Goal: Information Seeking & Learning: Check status

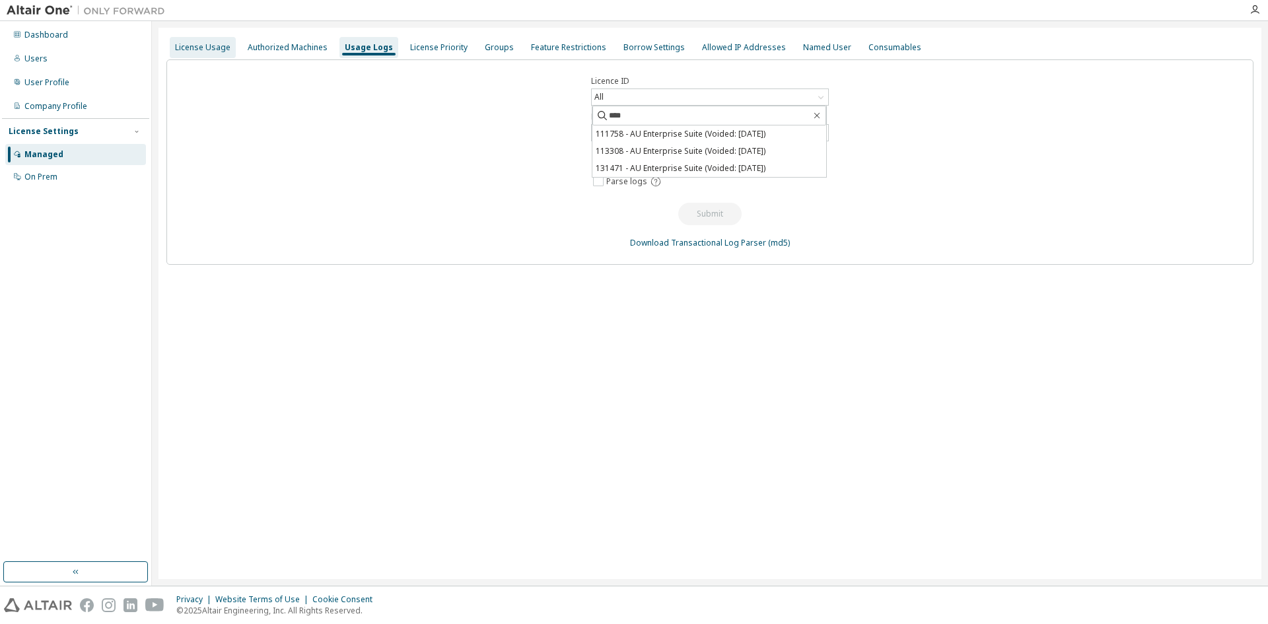
click at [219, 50] on div "License Usage" at bounding box center [202, 47] width 55 height 11
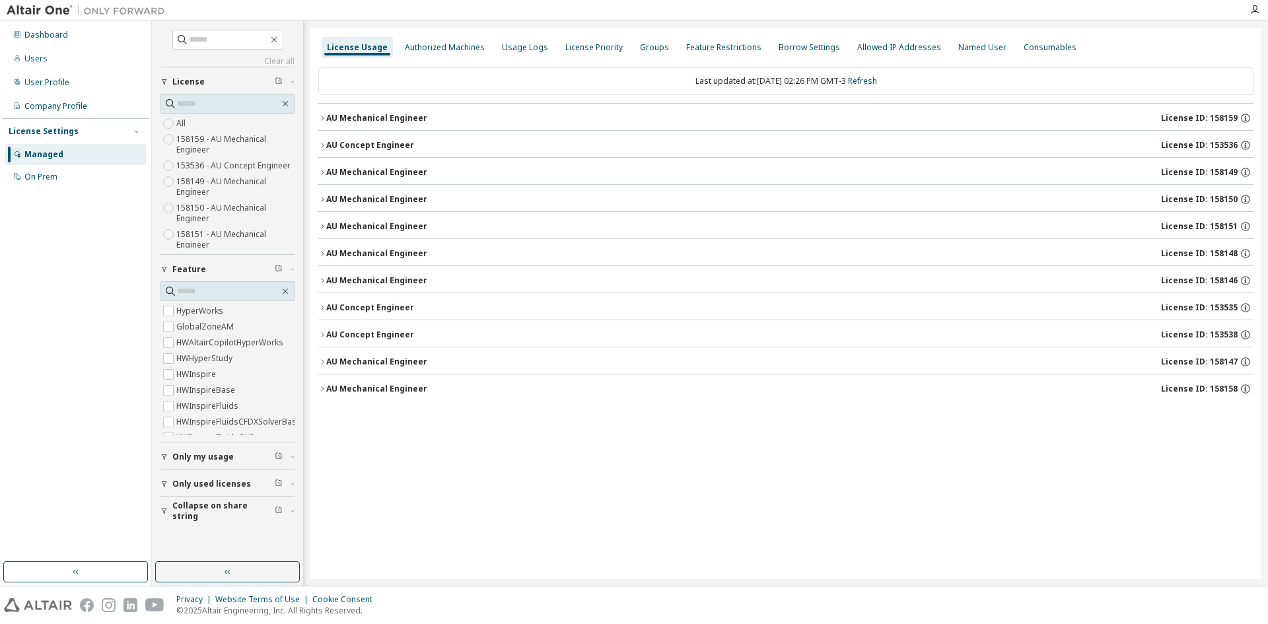
click at [1218, 300] on button "AU Concept Engineer License ID: 153535" at bounding box center [785, 307] width 935 height 29
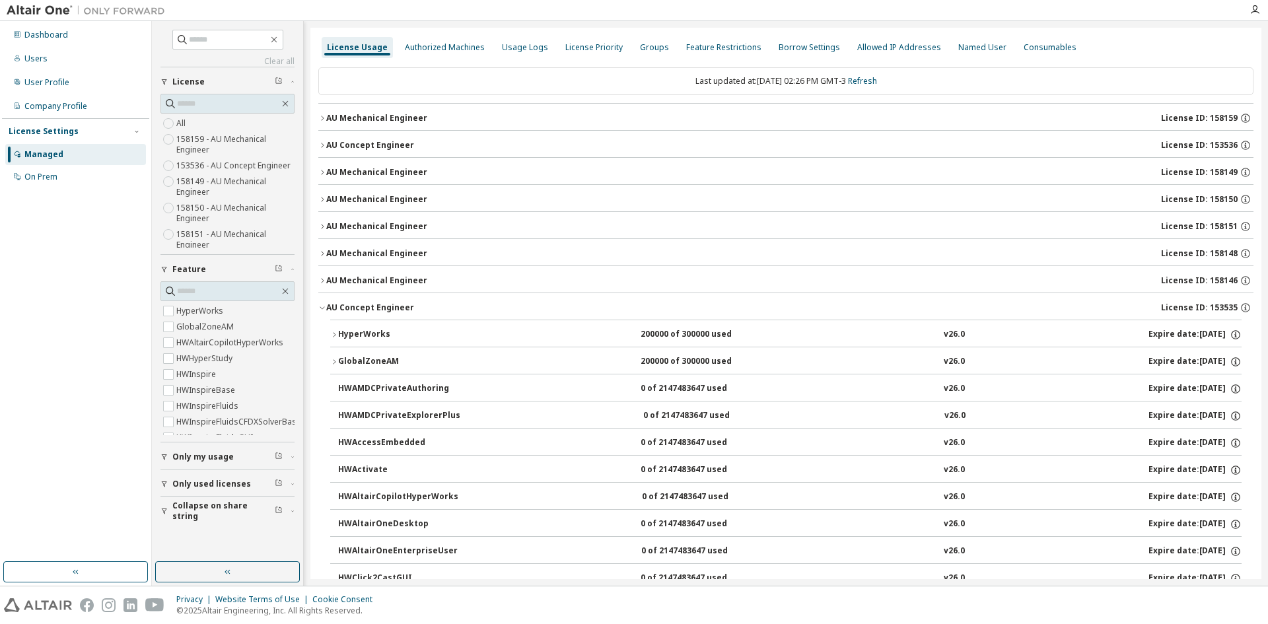
click at [401, 280] on div "AU Mechanical Engineer" at bounding box center [376, 280] width 101 height 11
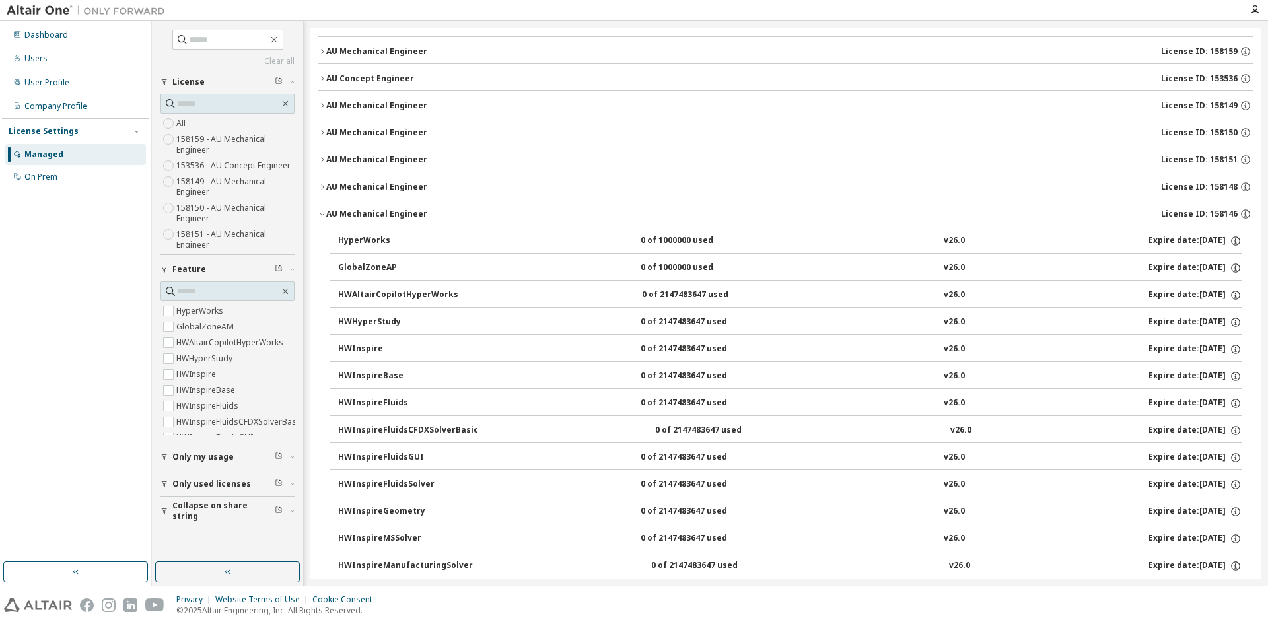
scroll to position [66, 0]
click at [386, 216] on div "AU Mechanical Engineer" at bounding box center [376, 214] width 101 height 11
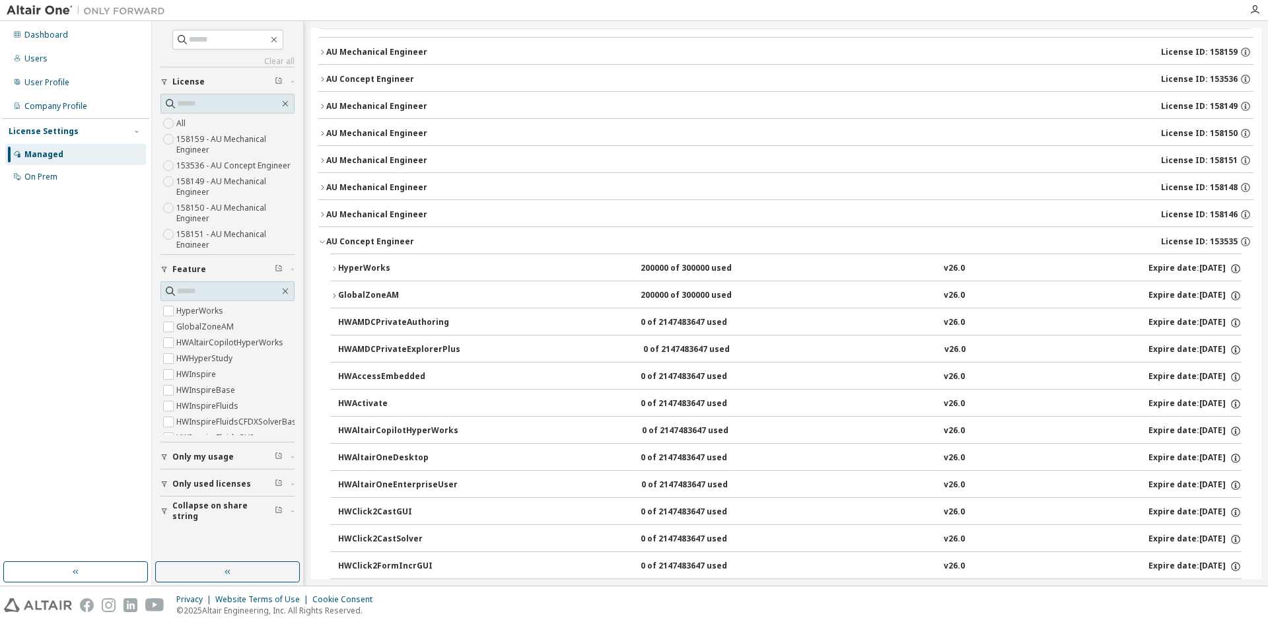
click at [387, 184] on div "AU Mechanical Engineer" at bounding box center [376, 187] width 101 height 11
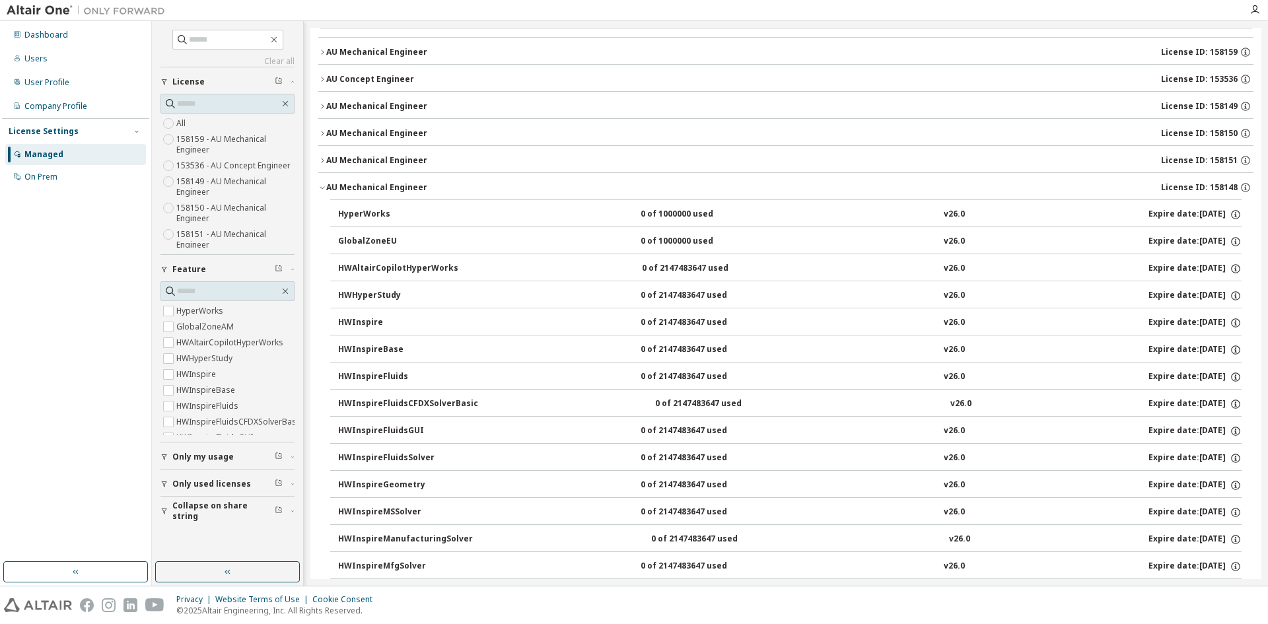
click at [387, 184] on div "AU Mechanical Engineer" at bounding box center [376, 187] width 101 height 11
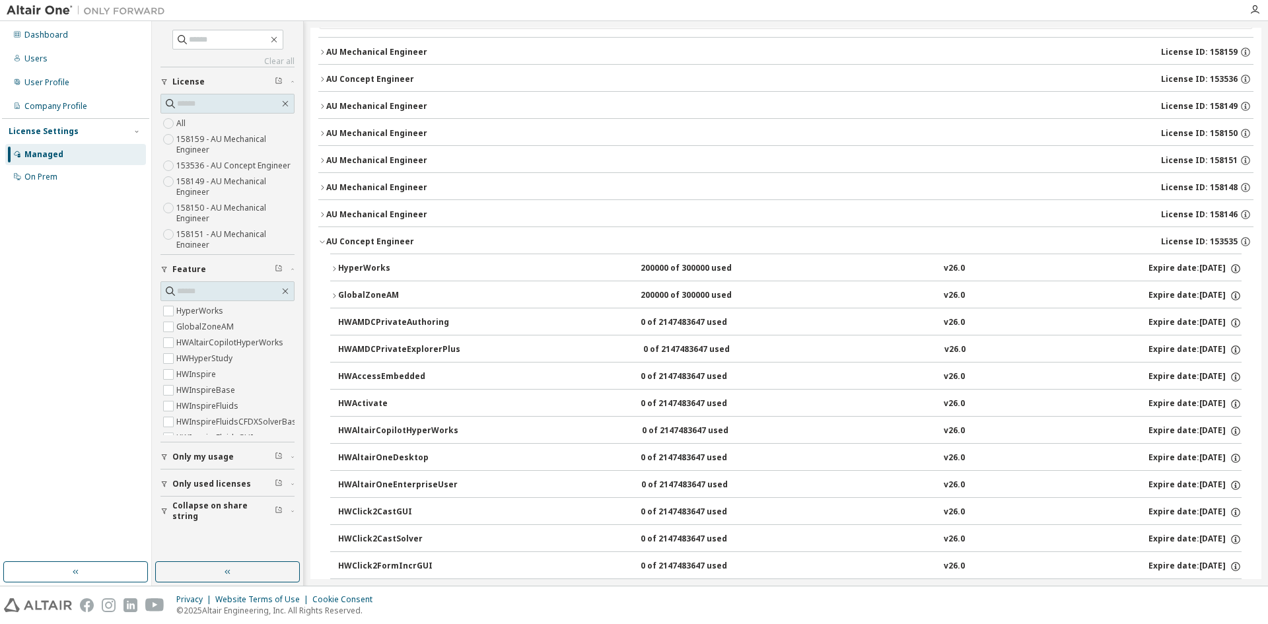
click at [398, 154] on button "AU Mechanical Engineer License ID: 158151" at bounding box center [785, 160] width 935 height 29
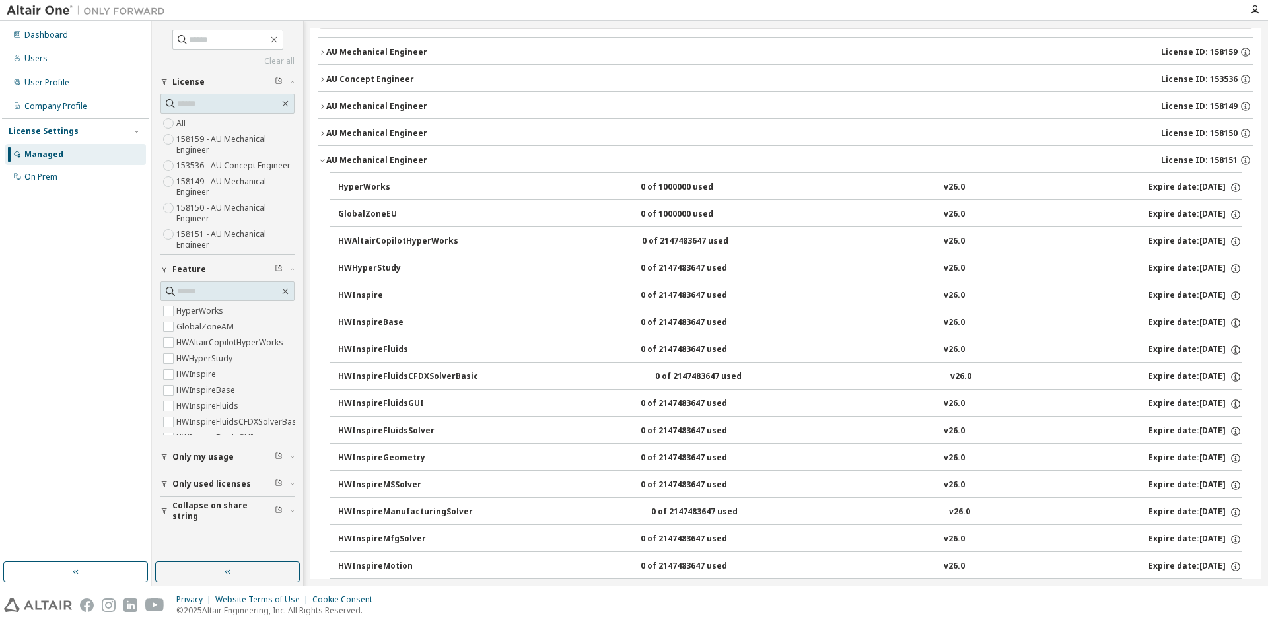
click at [398, 154] on button "AU Mechanical Engineer License ID: 158151" at bounding box center [785, 160] width 935 height 29
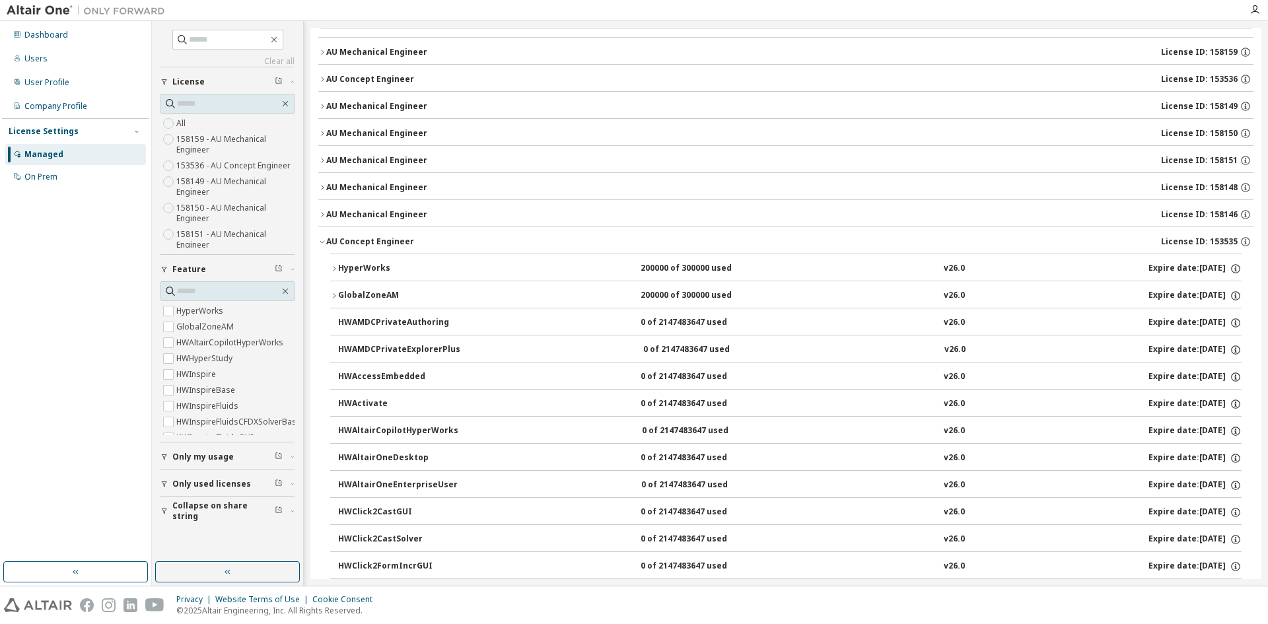
click at [402, 129] on div "AU Mechanical Engineer" at bounding box center [376, 133] width 101 height 11
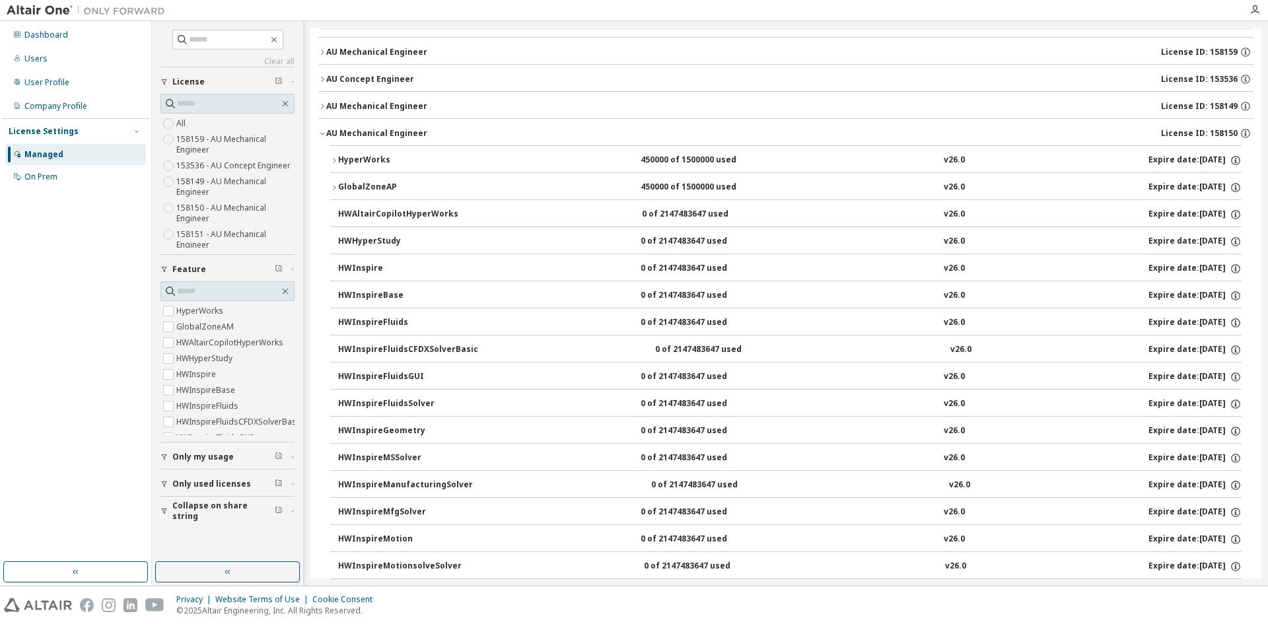
click at [402, 129] on div "AU Mechanical Engineer" at bounding box center [376, 133] width 101 height 11
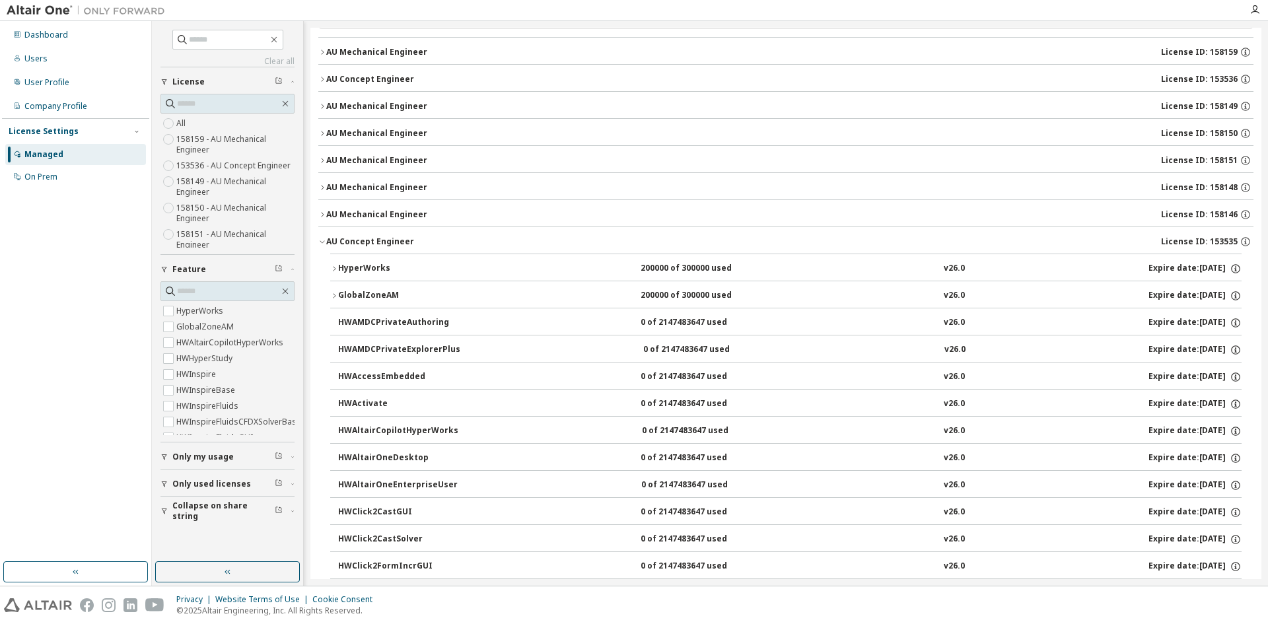
click at [402, 129] on div "AU Mechanical Engineer" at bounding box center [376, 133] width 101 height 11
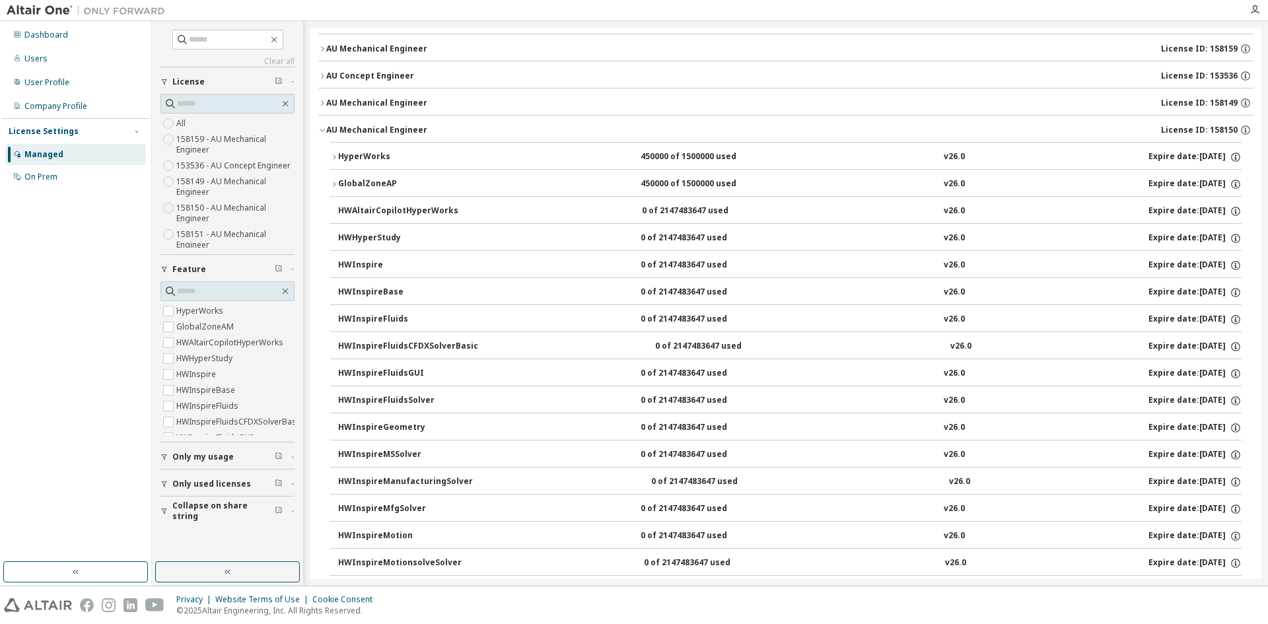
scroll to position [0, 0]
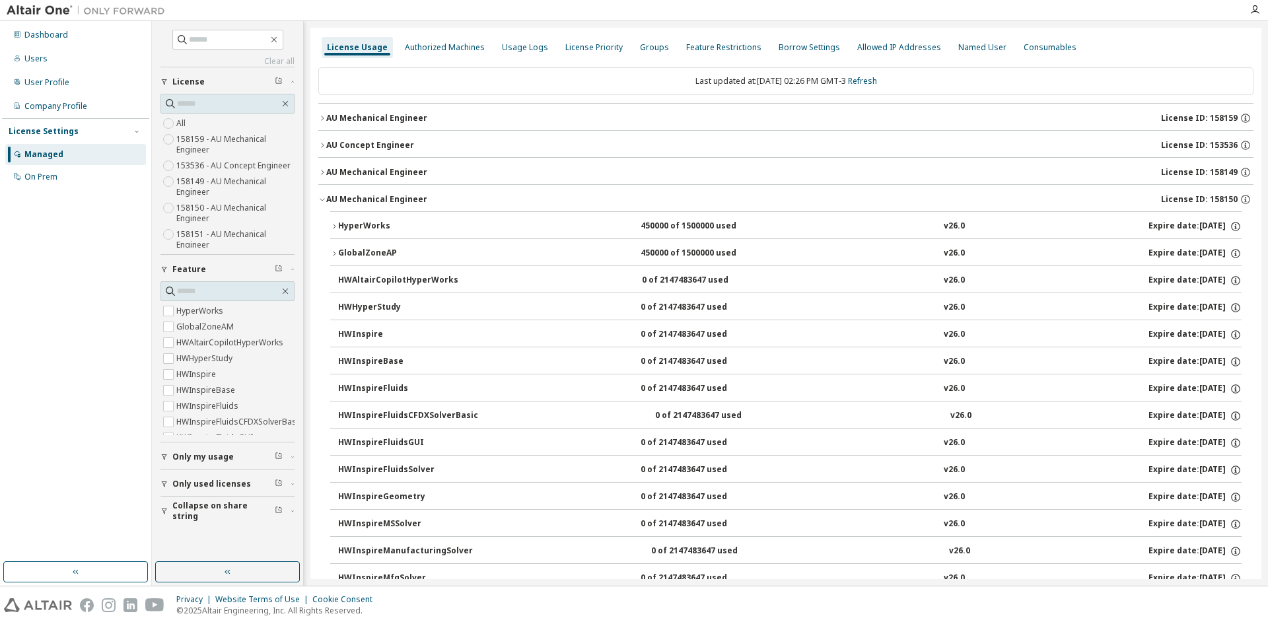
click at [325, 197] on icon "button" at bounding box center [322, 200] width 8 height 8
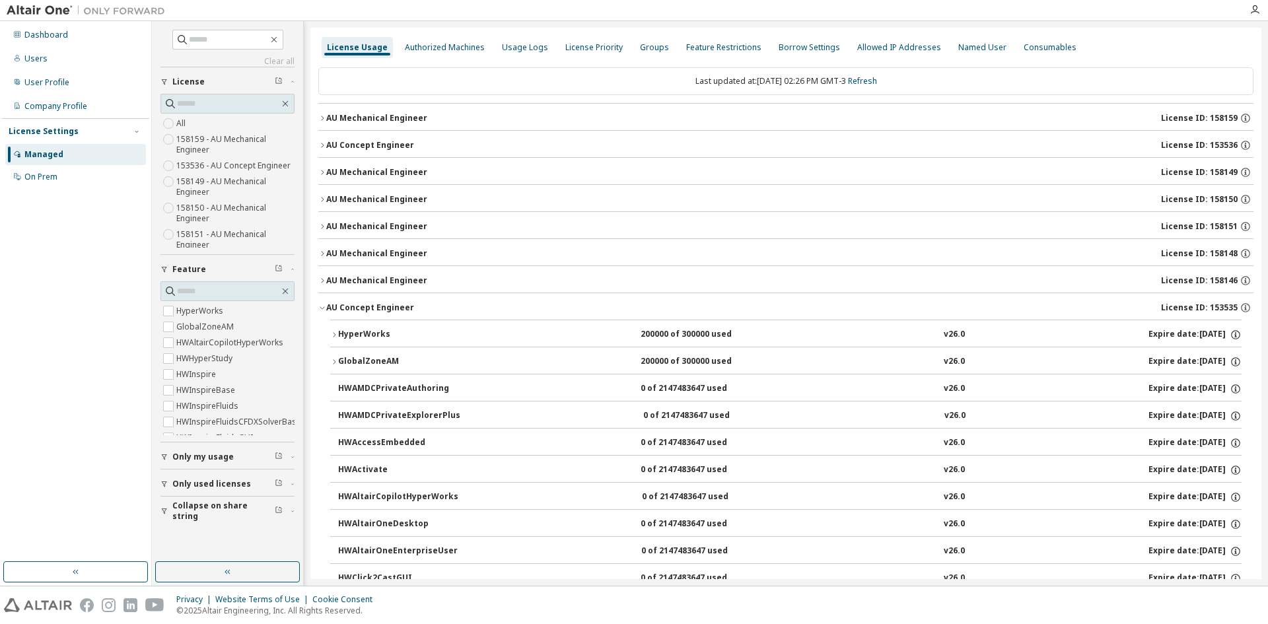
click at [379, 118] on div "AU Mechanical Engineer" at bounding box center [376, 118] width 101 height 11
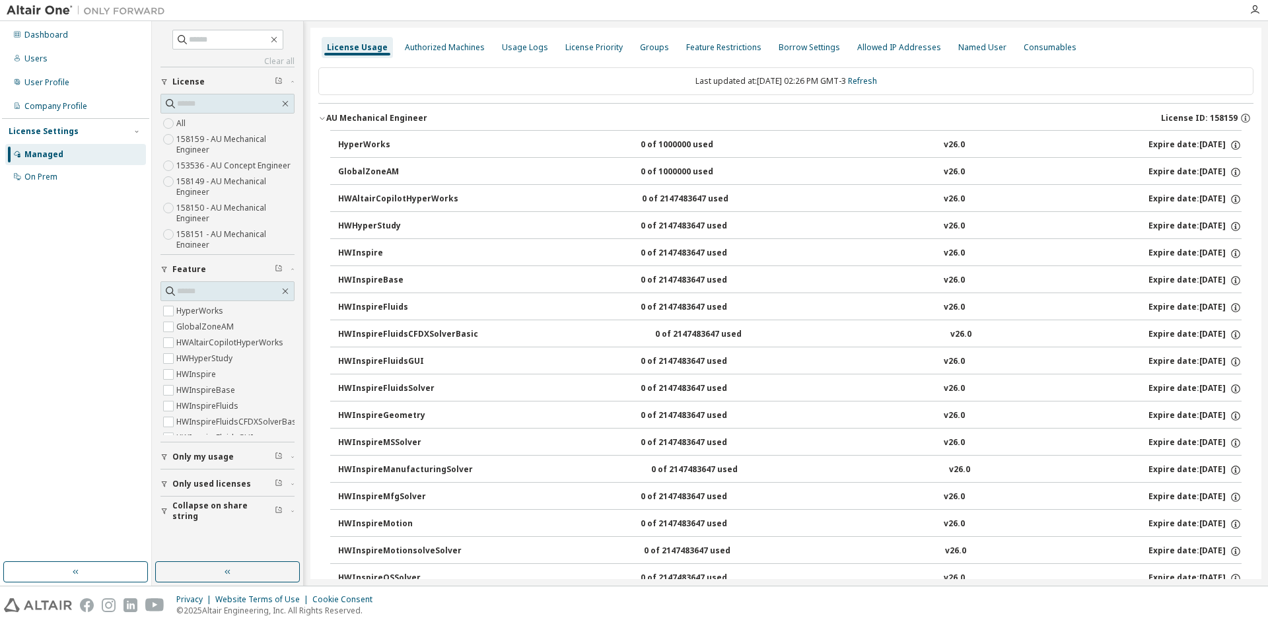
click at [379, 118] on div "AU Mechanical Engineer" at bounding box center [376, 118] width 101 height 11
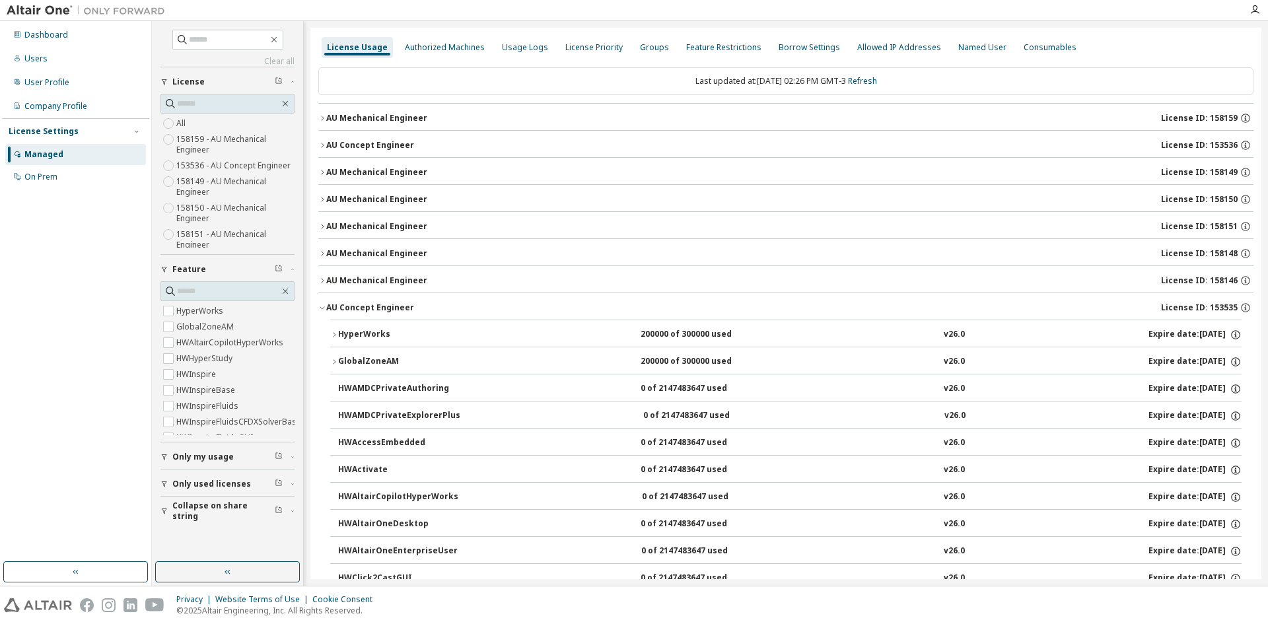
click at [376, 142] on div "AU Concept Engineer" at bounding box center [370, 145] width 88 height 11
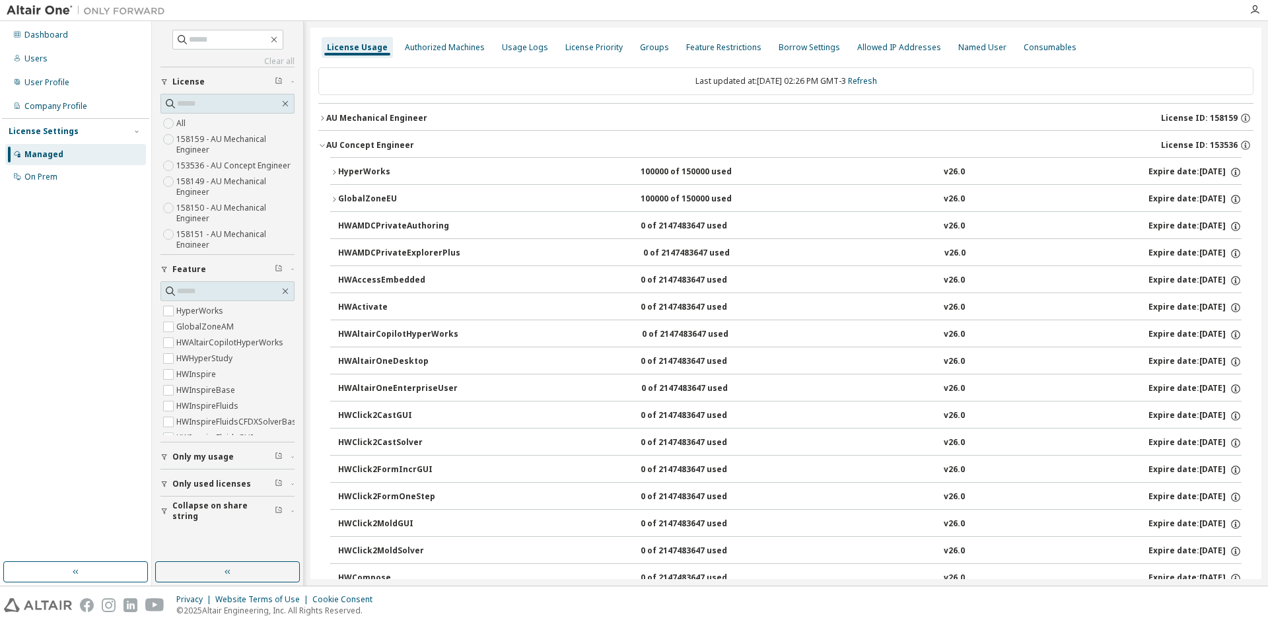
click at [376, 142] on div "AU Concept Engineer" at bounding box center [370, 145] width 88 height 11
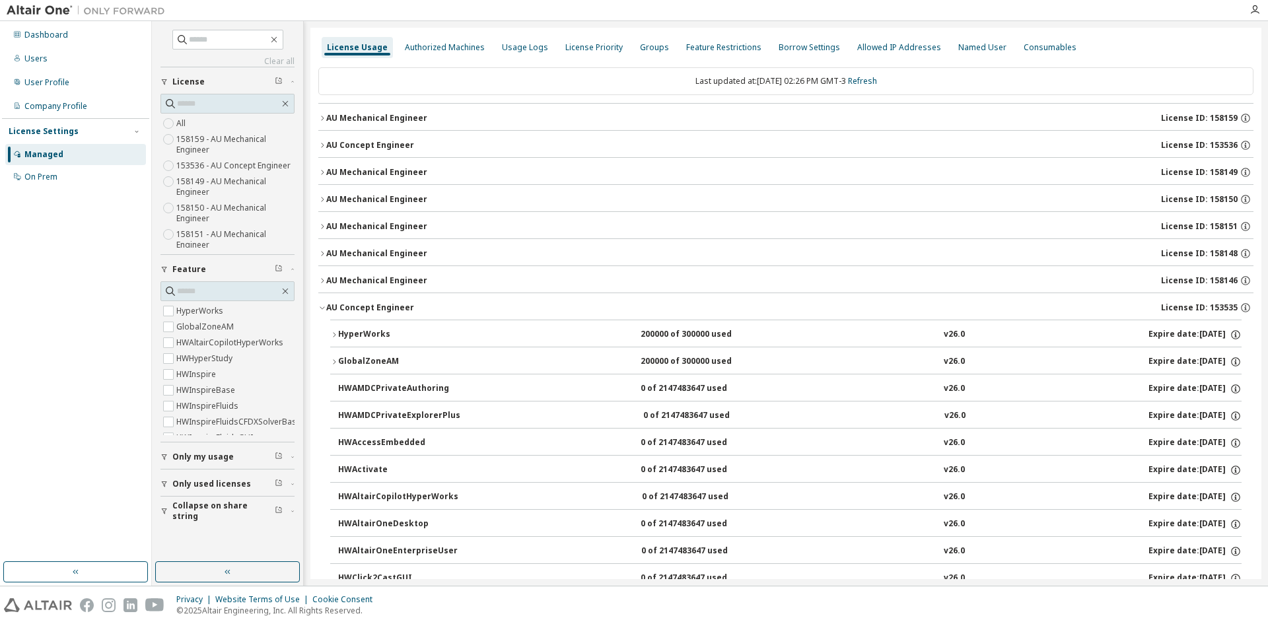
click at [381, 173] on div "AU Mechanical Engineer" at bounding box center [376, 172] width 101 height 11
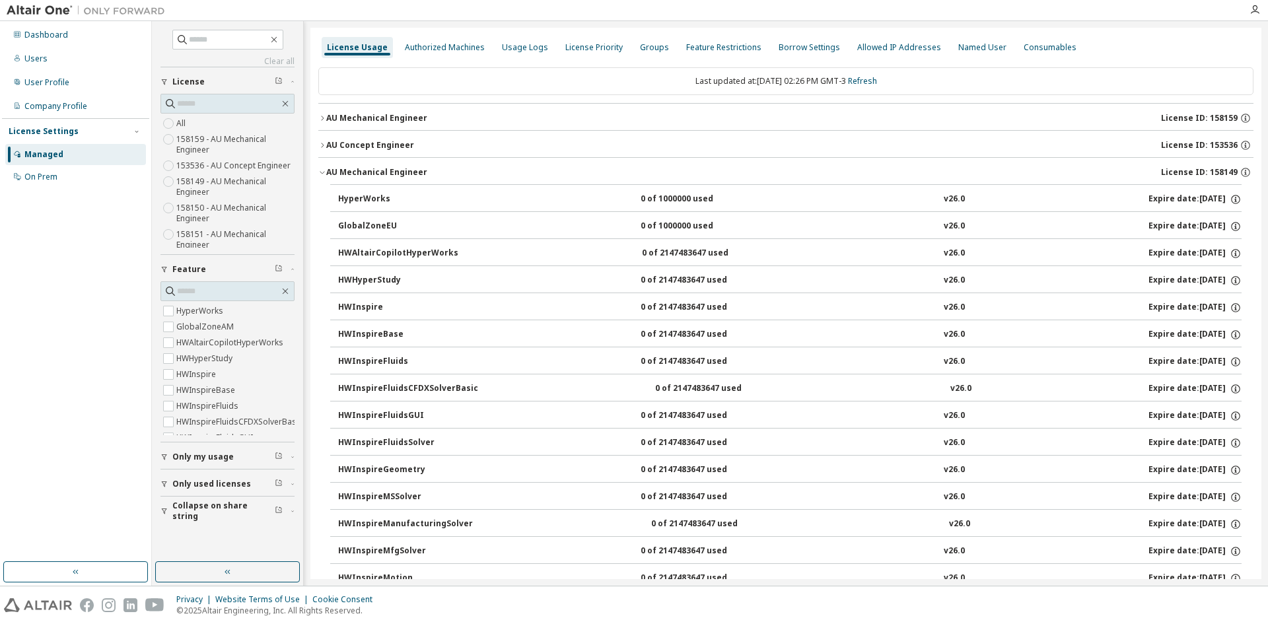
click at [381, 173] on div "AU Mechanical Engineer" at bounding box center [376, 172] width 101 height 11
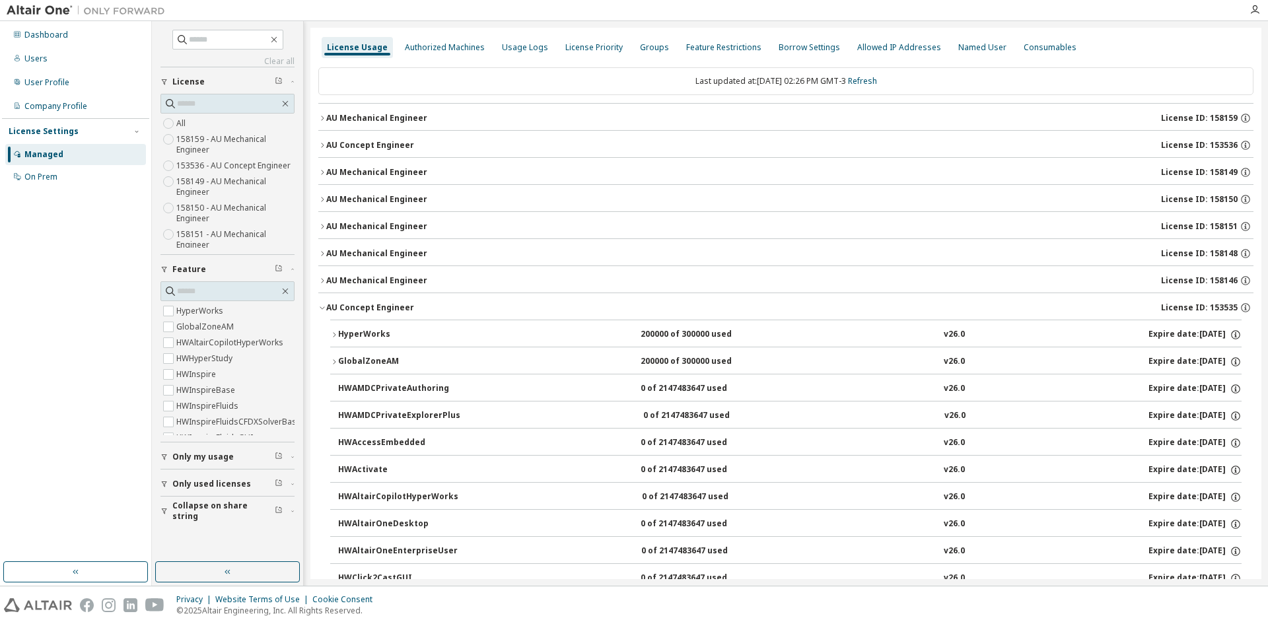
click at [381, 205] on button "AU Mechanical Engineer License ID: 158150" at bounding box center [785, 199] width 935 height 29
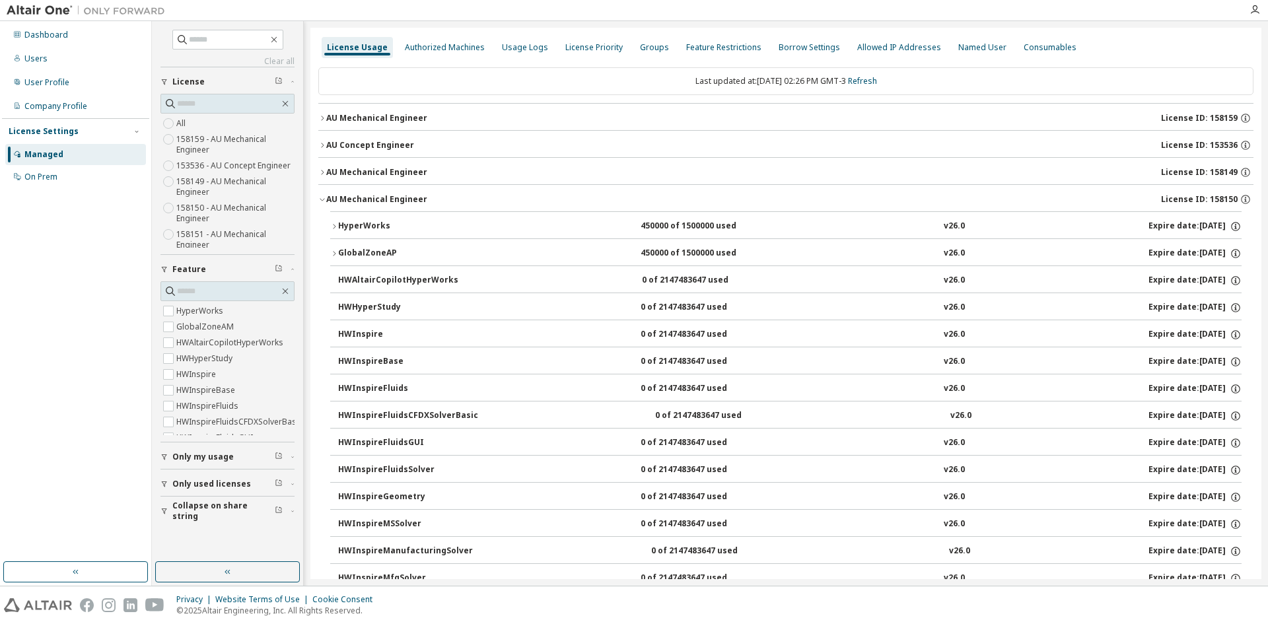
click at [381, 205] on button "AU Mechanical Engineer License ID: 158150" at bounding box center [785, 199] width 935 height 29
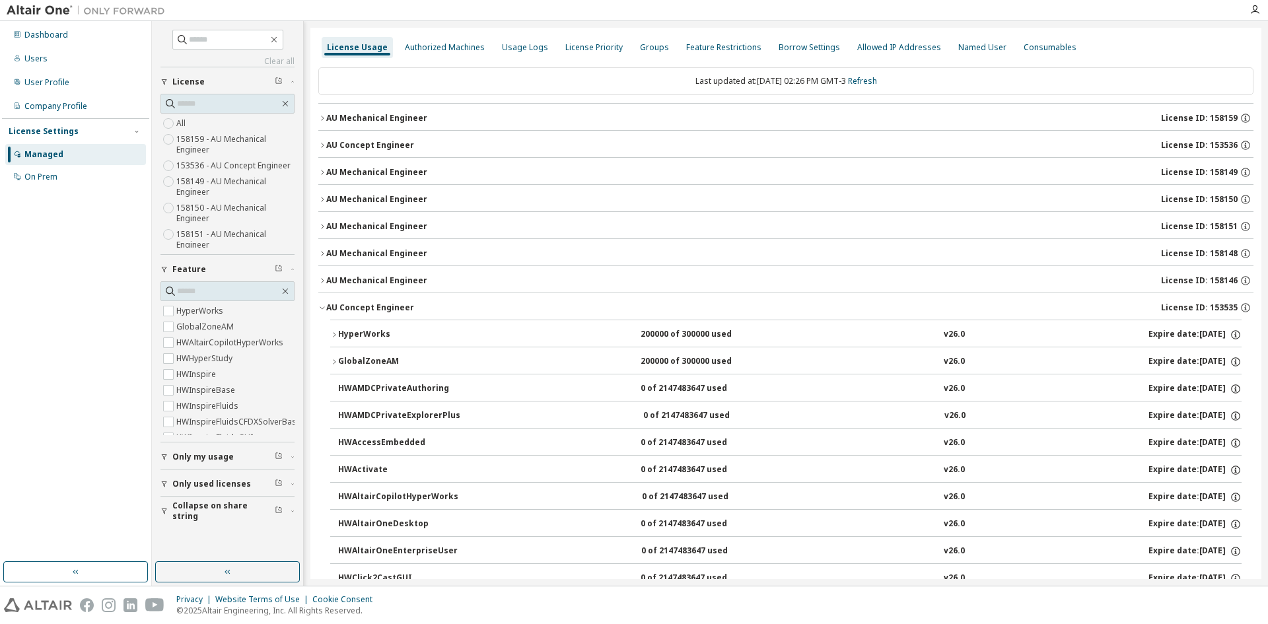
click at [380, 231] on div "AU Mechanical Engineer" at bounding box center [376, 226] width 101 height 11
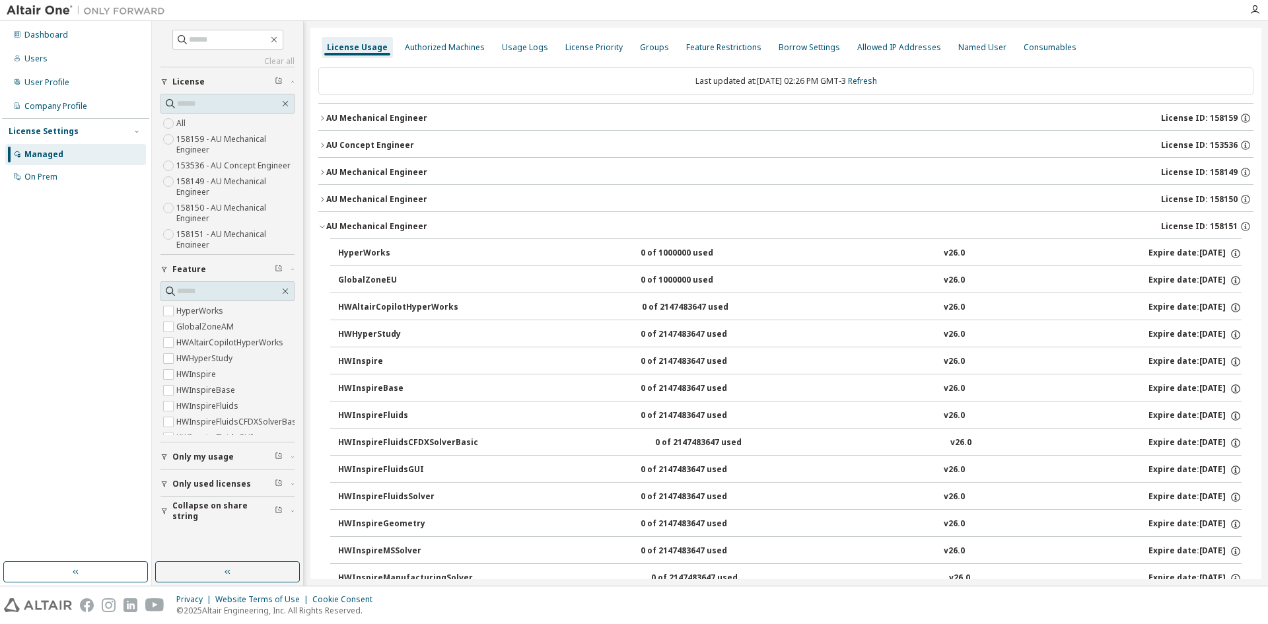
click at [380, 231] on div "AU Mechanical Engineer" at bounding box center [376, 226] width 101 height 11
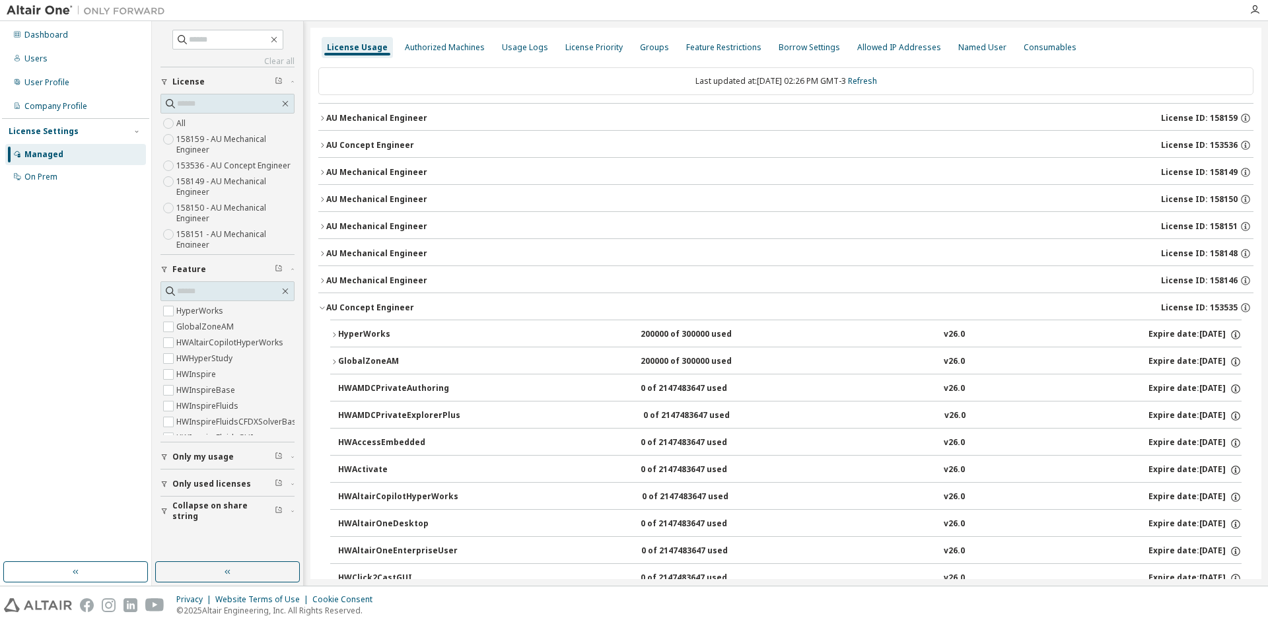
click at [365, 310] on div "AU Concept Engineer" at bounding box center [370, 308] width 88 height 11
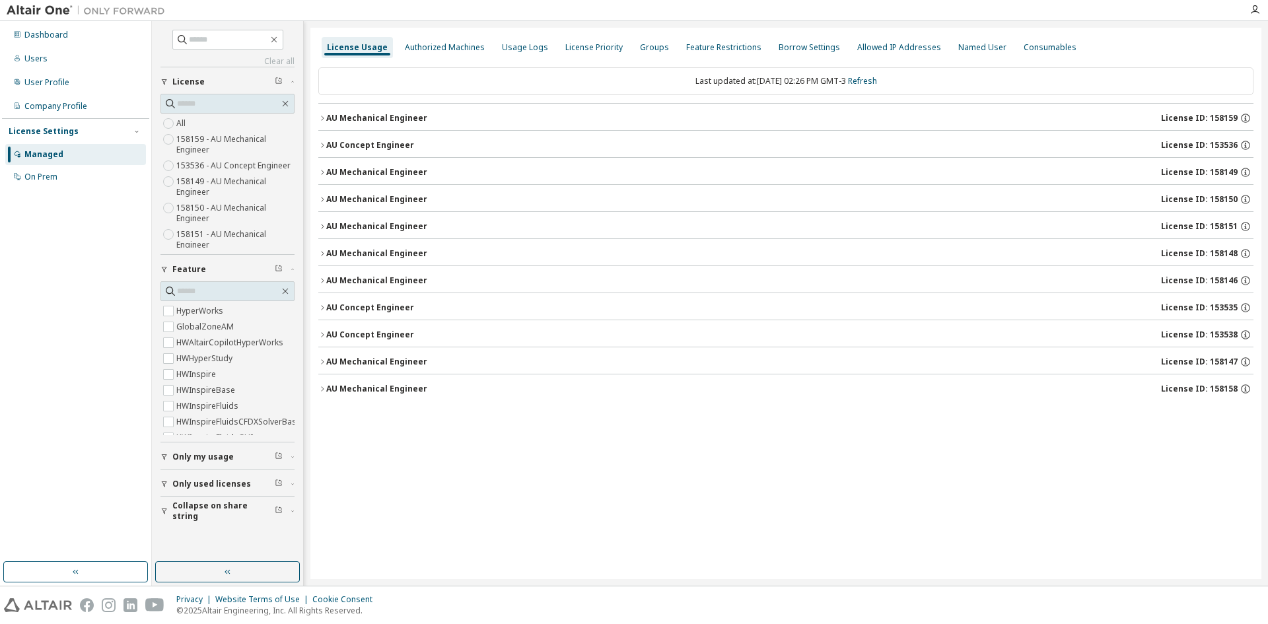
click at [363, 337] on div "AU Concept Engineer" at bounding box center [370, 335] width 88 height 11
